Goal: Transaction & Acquisition: Purchase product/service

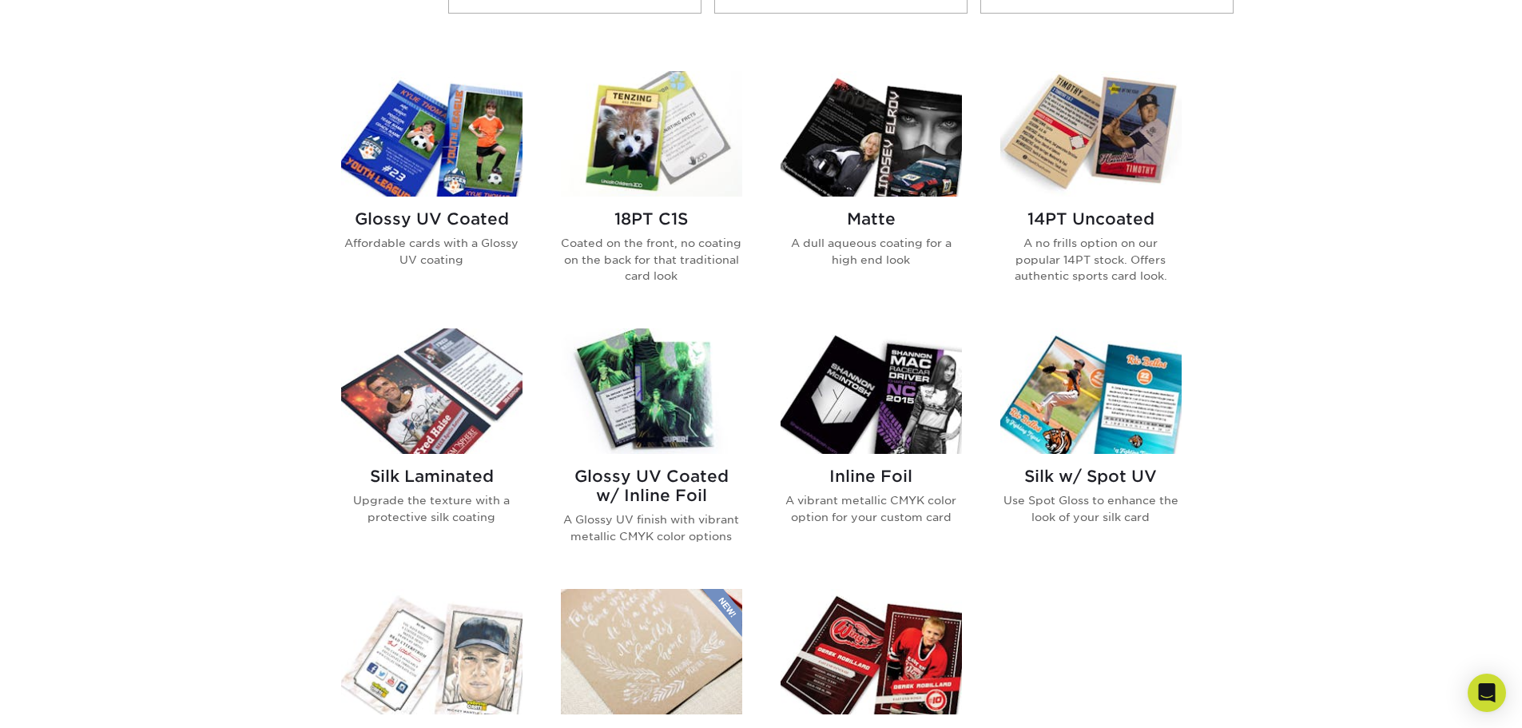
scroll to position [719, 0]
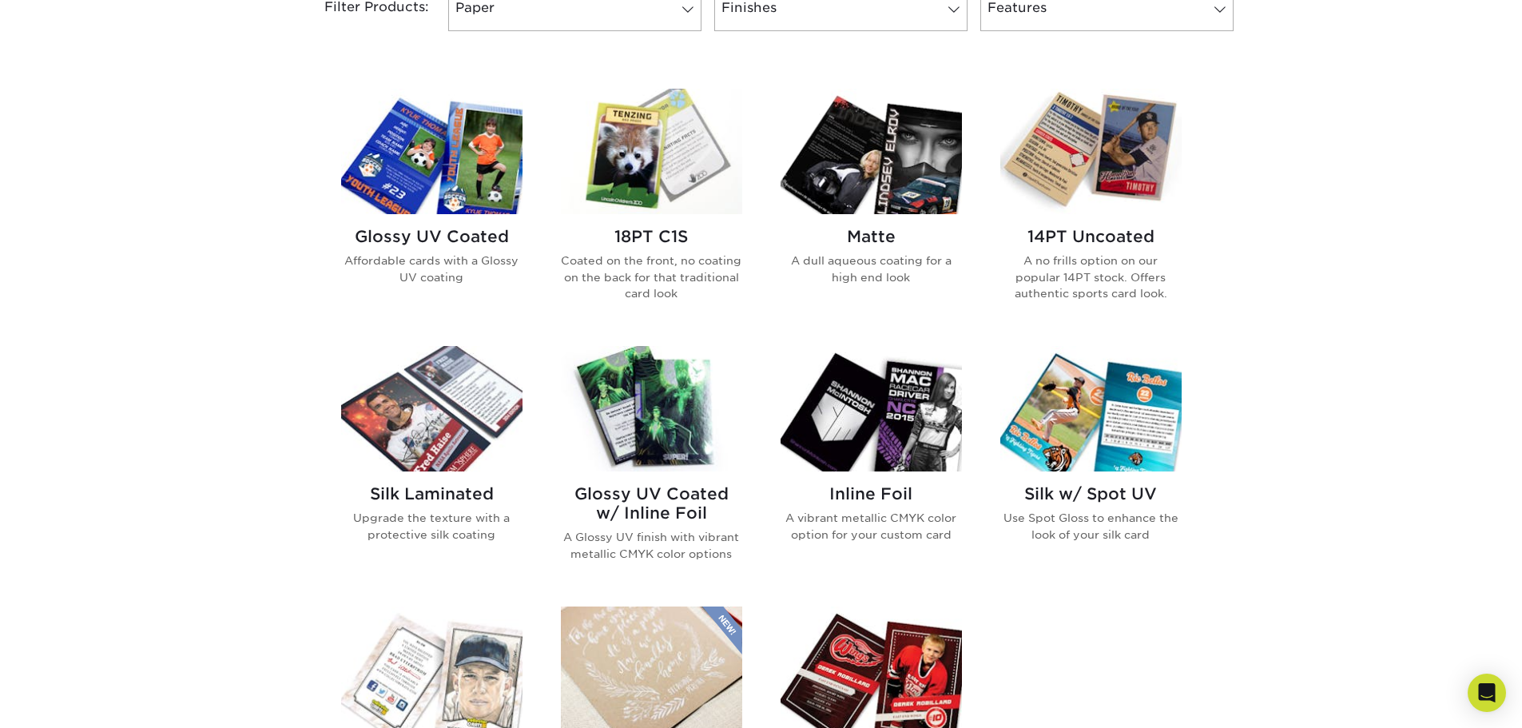
click at [415, 171] on img at bounding box center [431, 151] width 181 height 125
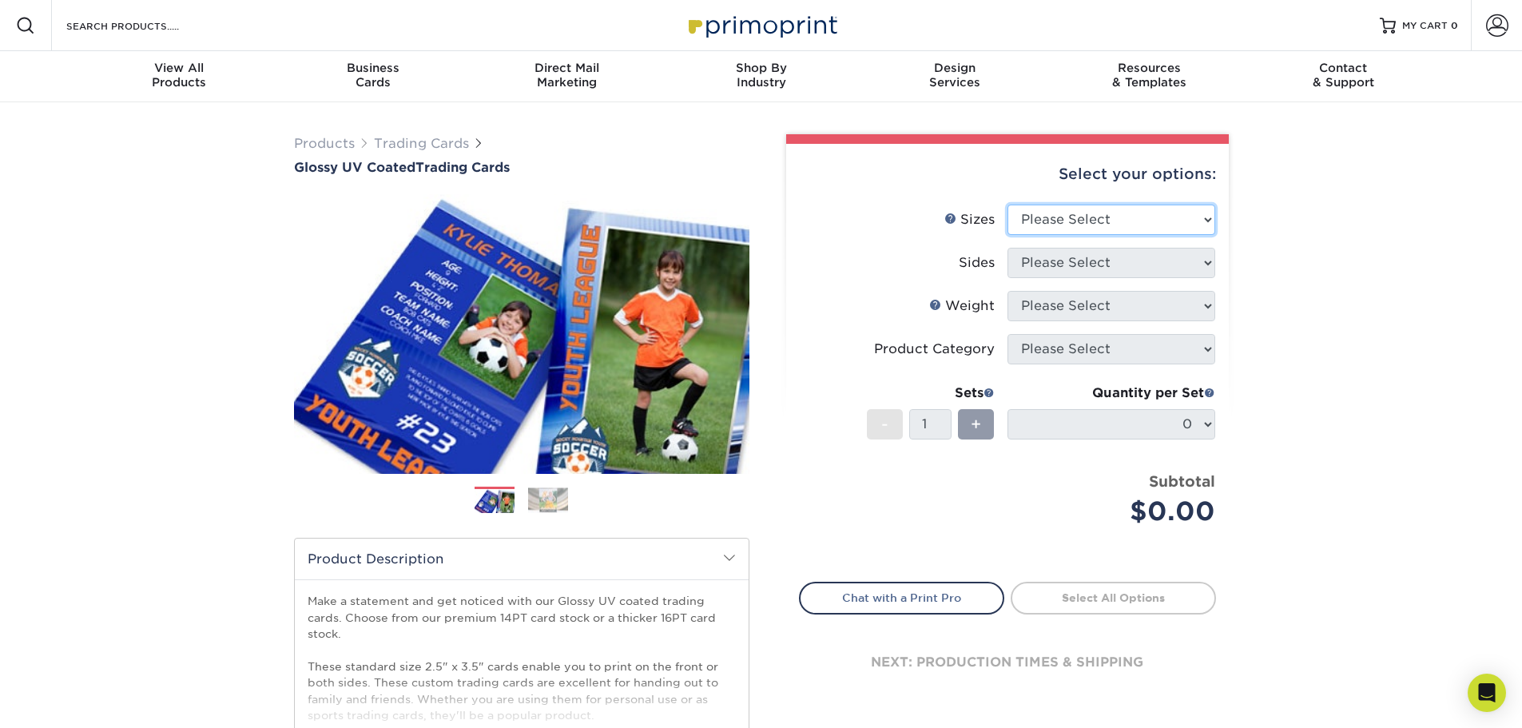
click at [1190, 228] on select "Please Select 2.5" x 3.5"" at bounding box center [1111, 220] width 208 height 30
select select "2.50x3.50"
click at [1007, 205] on select "Please Select 2.5" x 3.5"" at bounding box center [1111, 220] width 208 height 30
click at [1140, 261] on select "Please Select Print Both Sides Print Front Only" at bounding box center [1111, 263] width 208 height 30
select select "13abbda7-1d64-4f25-8bb2-c179b224825d"
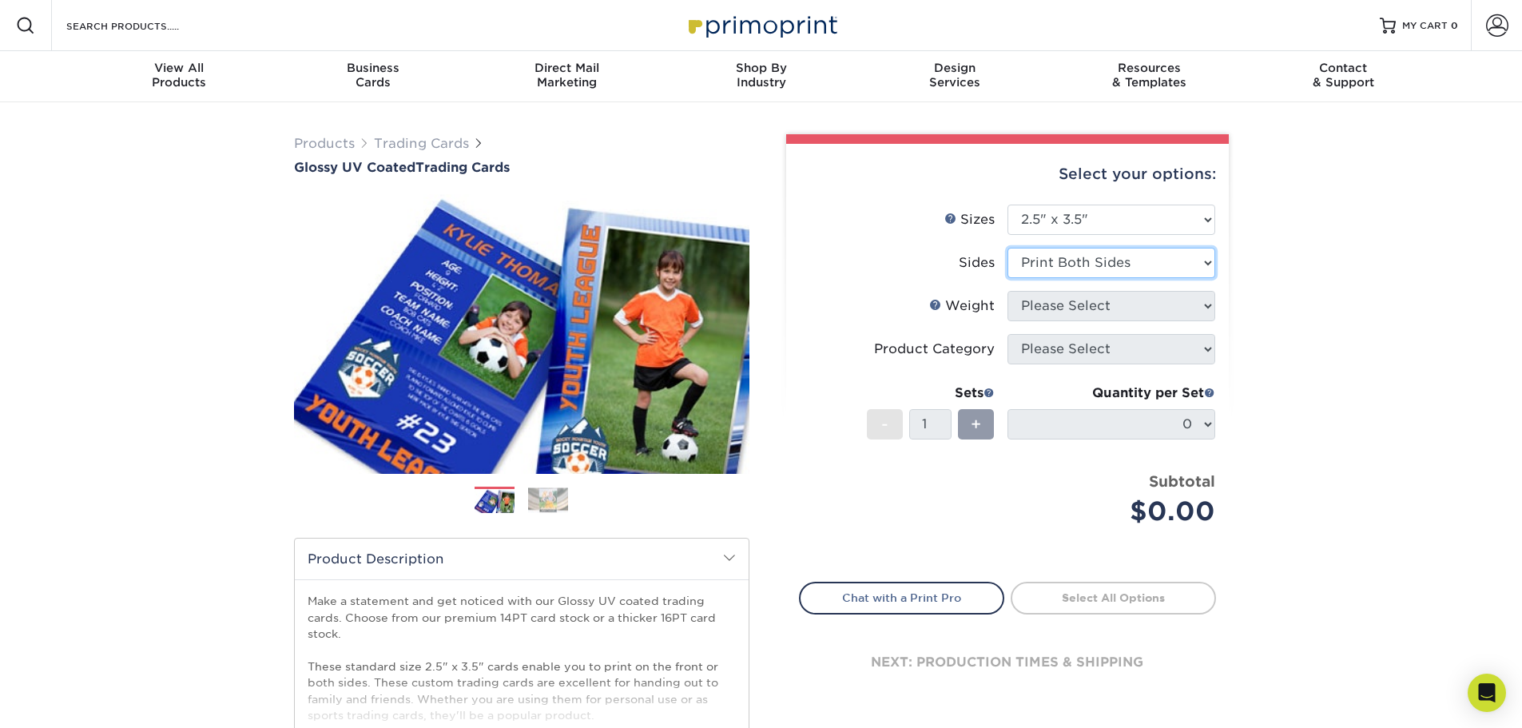
click at [1007, 248] on select "Please Select Print Both Sides Print Front Only" at bounding box center [1111, 263] width 208 height 30
click at [1124, 306] on select "Please Select 16PT 14PT 18PT C1S" at bounding box center [1111, 306] width 208 height 30
select select "16PT"
click at [1007, 291] on select "Please Select 16PT 14PT 18PT C1S" at bounding box center [1111, 306] width 208 height 30
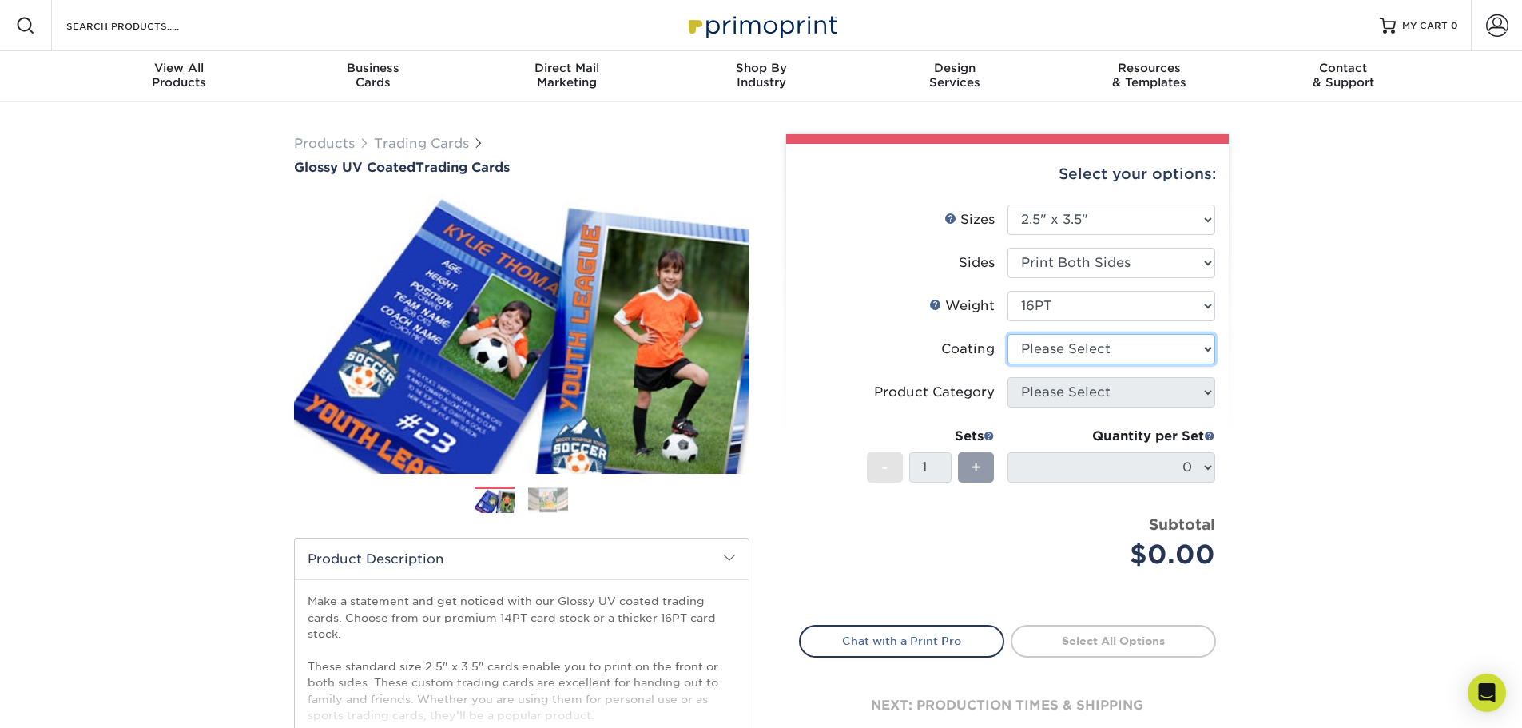
click at [1097, 350] on select at bounding box center [1111, 349] width 208 height 30
select select "ae367451-b2b8-45df-a344-0f05b6a12993"
click at [1007, 334] on select at bounding box center [1111, 349] width 208 height 30
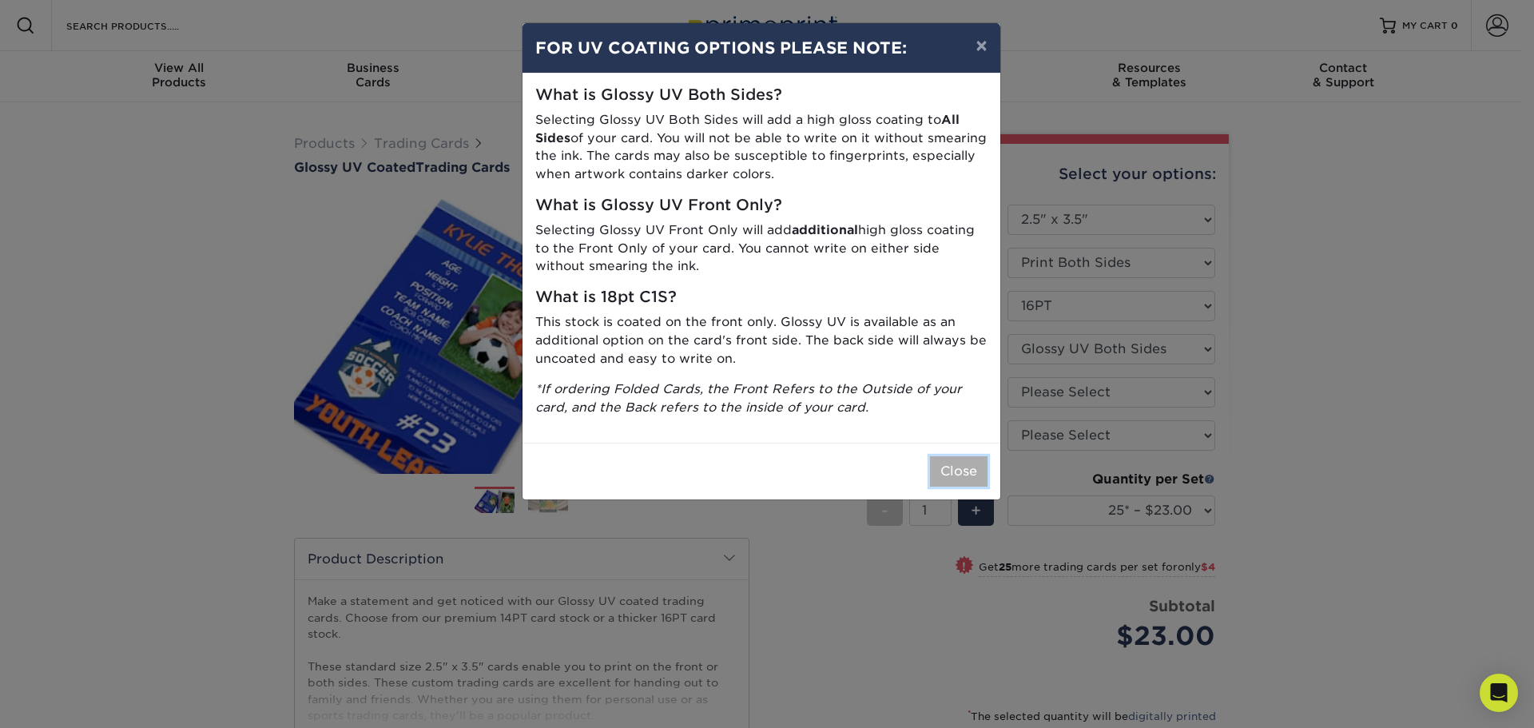
click at [948, 464] on button "Close" at bounding box center [959, 471] width 58 height 30
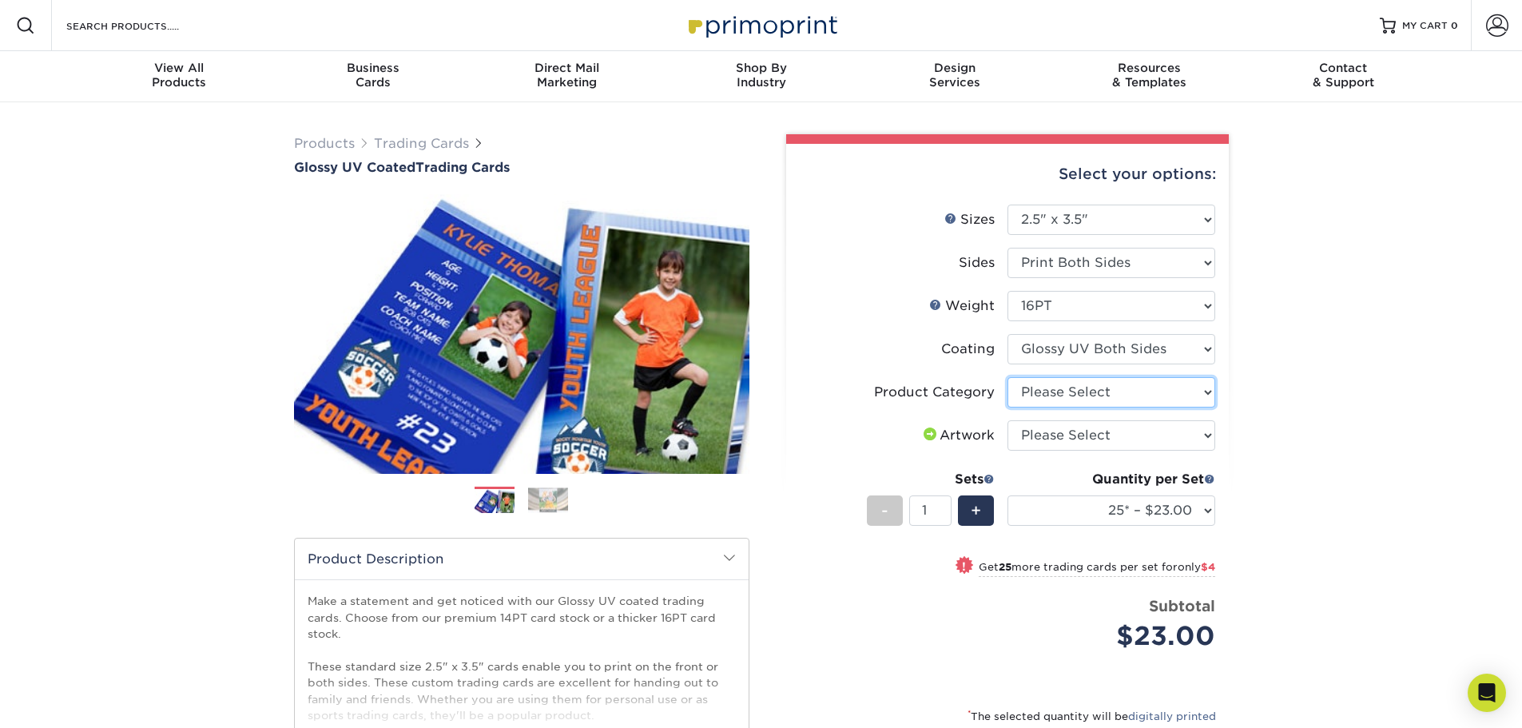
click at [1133, 387] on select "Please Select Trading Cards" at bounding box center [1111, 392] width 208 height 30
select select "c2f9bce9-36c2-409d-b101-c29d9d031e18"
click at [1007, 377] on select "Please Select Trading Cards" at bounding box center [1111, 392] width 208 height 30
click at [1118, 436] on select "Please Select I will upload files I need a design - $100" at bounding box center [1111, 435] width 208 height 30
select select "upload"
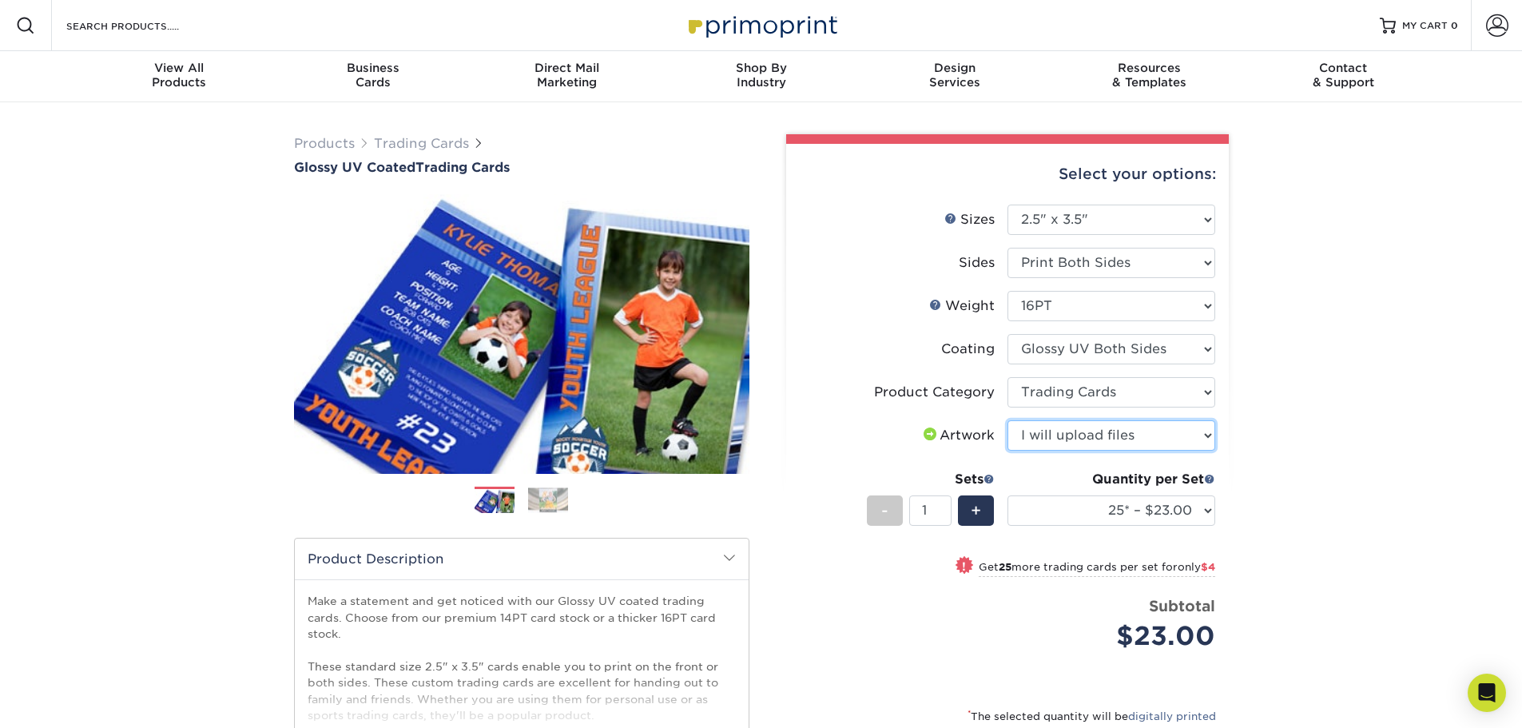
click at [1007, 420] on select "Please Select I will upload files I need a design - $100" at bounding box center [1111, 435] width 208 height 30
click at [1261, 432] on div "Products Trading Cards Glossy UV Coated Trading Cards Previous Next /" at bounding box center [761, 528] width 1522 height 853
click at [1193, 343] on select at bounding box center [1111, 349] width 208 height 30
select select "1e8116af-acfc-44b1-83dc-8181aa338834"
click at [1007, 334] on select at bounding box center [1111, 349] width 208 height 30
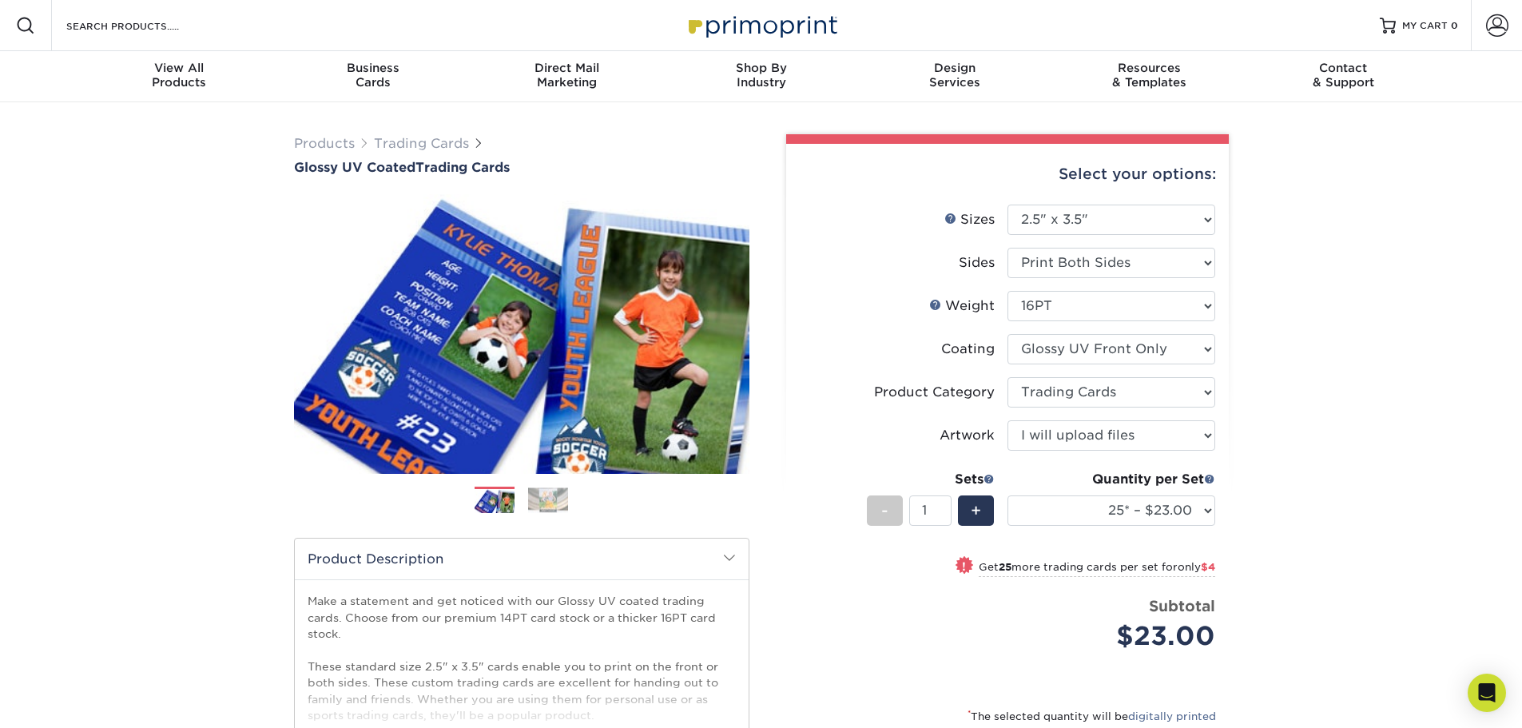
select select "-1"
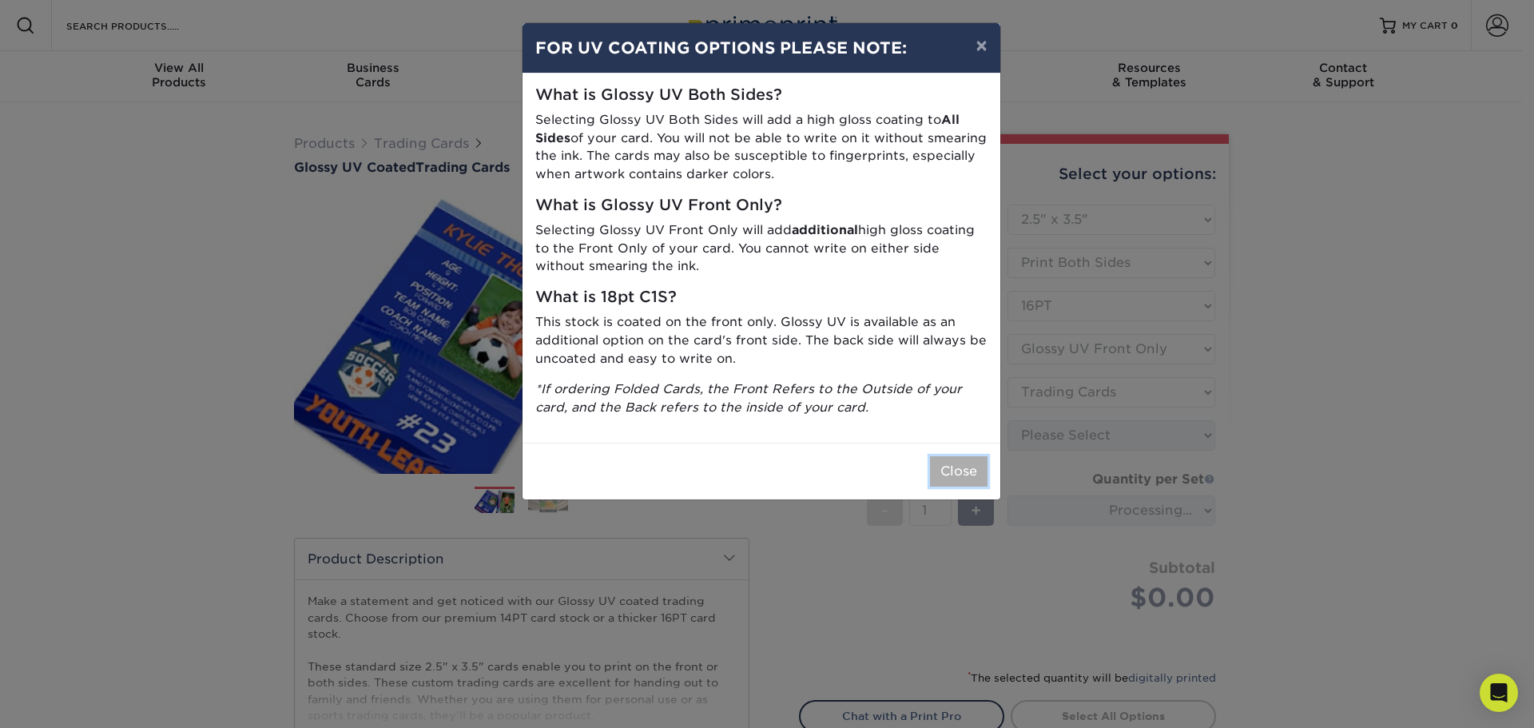
click at [943, 467] on button "Close" at bounding box center [959, 471] width 58 height 30
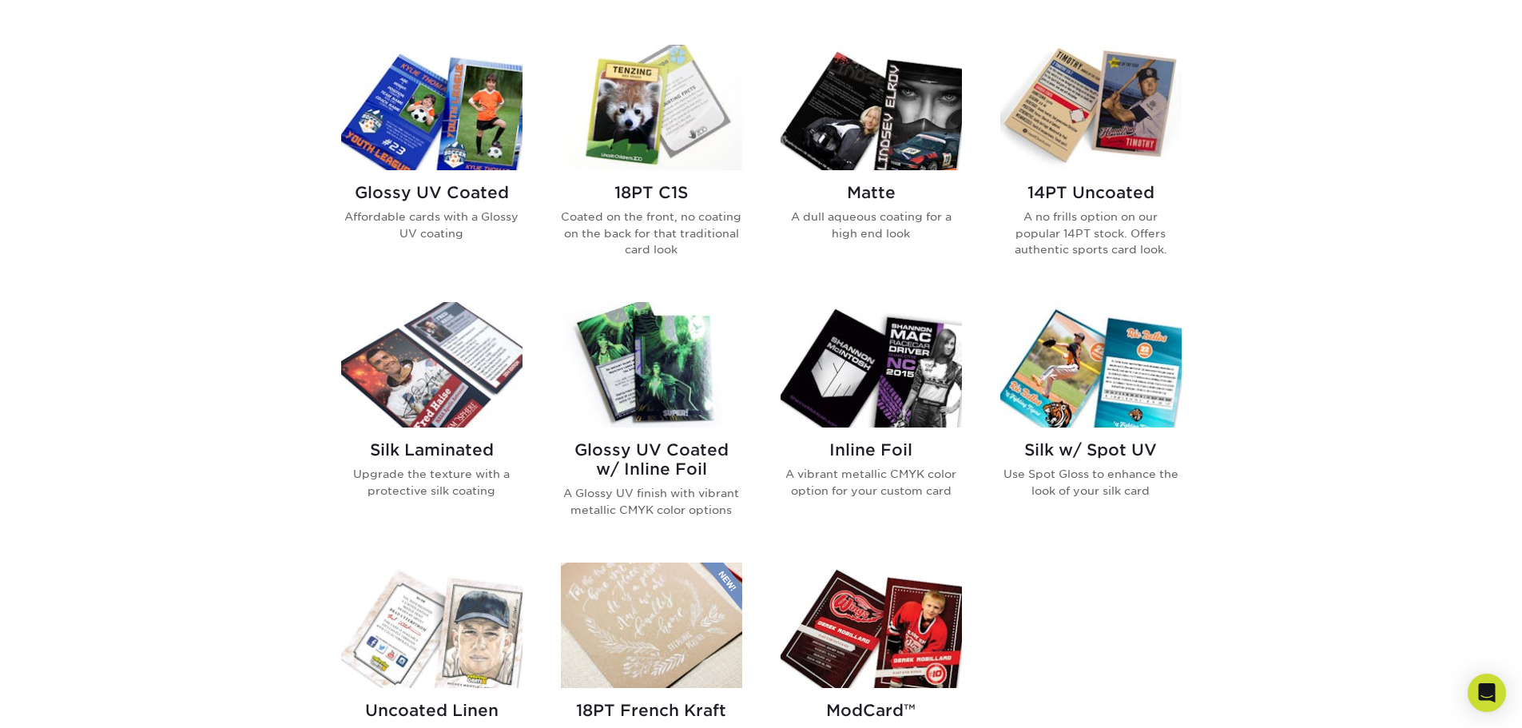
scroll to position [799, 0]
